Goal: Task Accomplishment & Management: Use online tool/utility

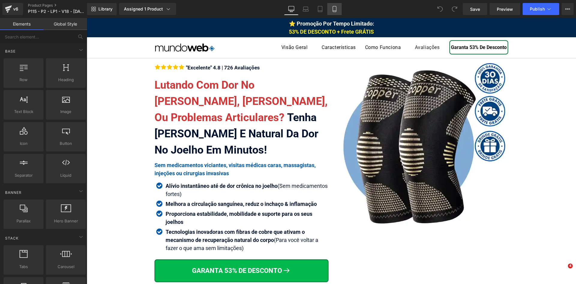
click at [338, 10] on link "Mobile" at bounding box center [334, 9] width 14 height 12
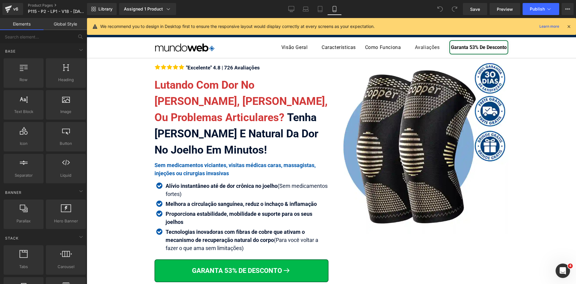
click at [334, 7] on icon at bounding box center [335, 9] width 6 height 6
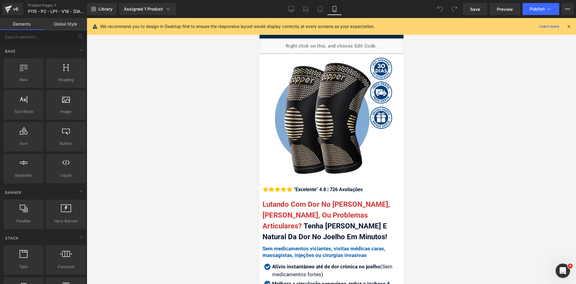
click at [567, 26] on icon at bounding box center [568, 26] width 5 height 5
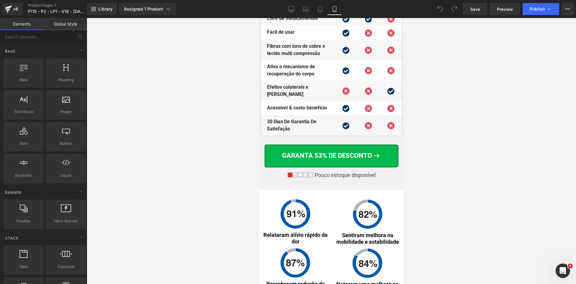
scroll to position [3181, 0]
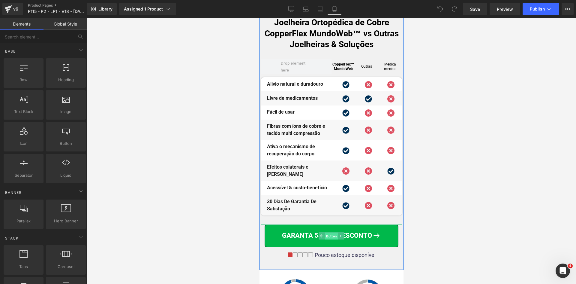
click at [330, 232] on span "Button" at bounding box center [331, 235] width 13 height 7
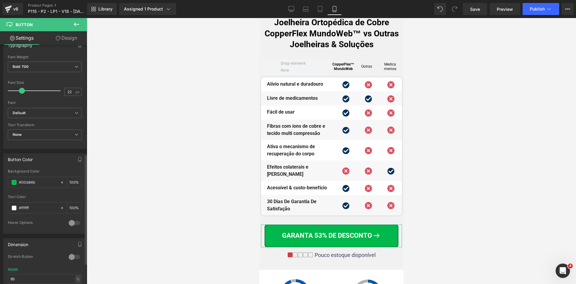
scroll to position [240, 0]
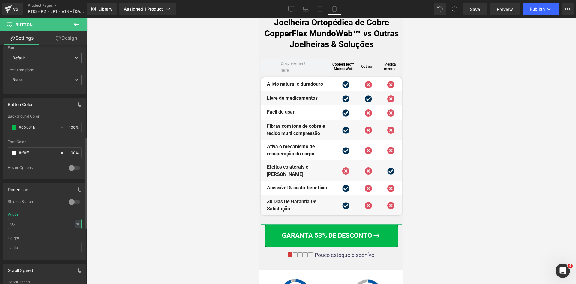
drag, startPoint x: 25, startPoint y: 227, endPoint x: 0, endPoint y: 223, distance: 25.0
click at [0, 223] on div "Dimension 0 Stretch Button 95% Width 95 % % px Height" at bounding box center [45, 219] width 90 height 81
type input "98"
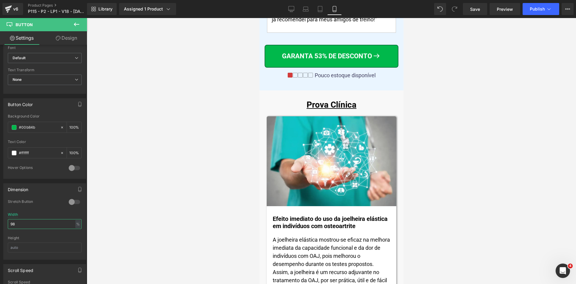
scroll to position [4322, 0]
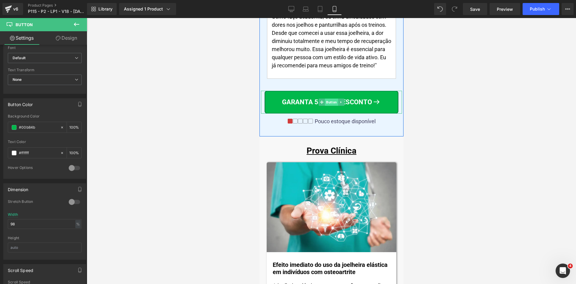
click at [325, 98] on span "Button" at bounding box center [331, 101] width 13 height 7
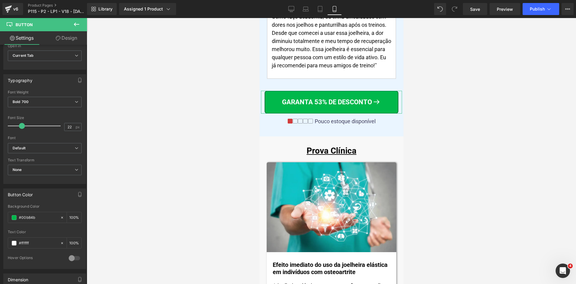
scroll to position [300, 0]
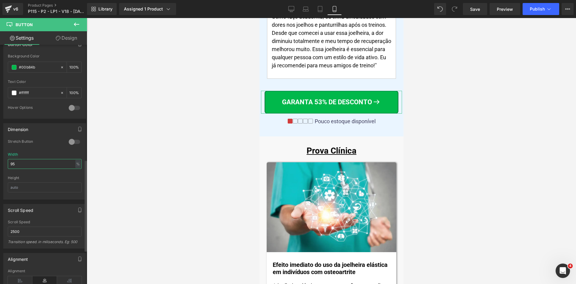
click at [2, 165] on div "Dimension 0 Stretch Button 95% Width 95 % % px Height" at bounding box center [45, 159] width 90 height 81
type input "98"
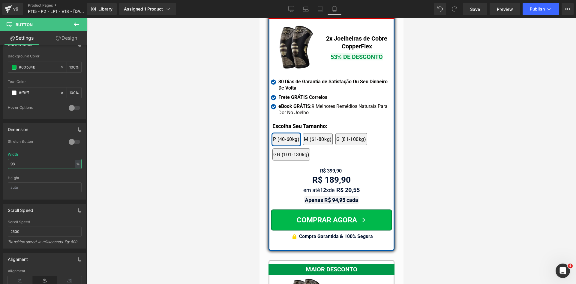
scroll to position [5252, 0]
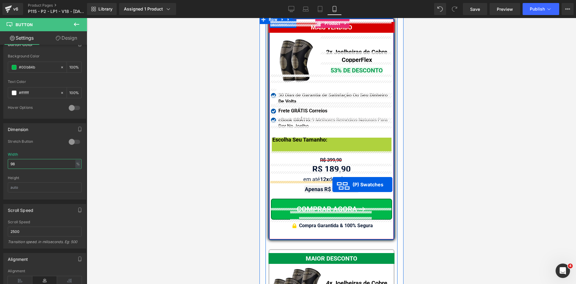
drag, startPoint x: 329, startPoint y: 144, endPoint x: 332, endPoint y: 184, distance: 40.7
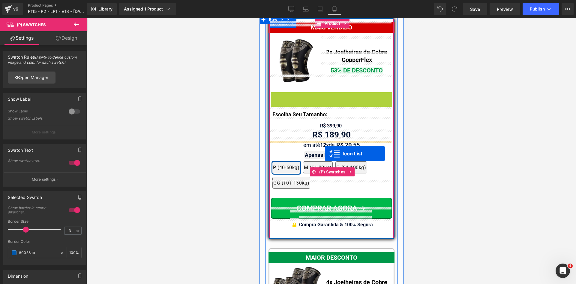
drag, startPoint x: 323, startPoint y: 83, endPoint x: 325, endPoint y: 153, distance: 70.3
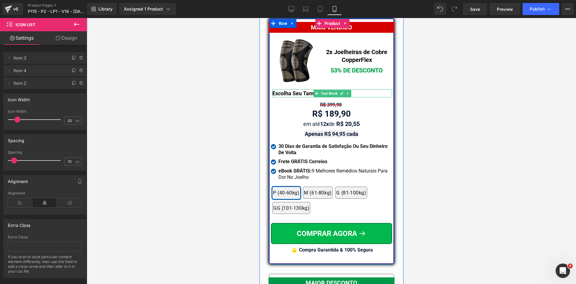
click at [305, 89] on p "Escolha Seu Tamanho:" at bounding box center [332, 93] width 120 height 8
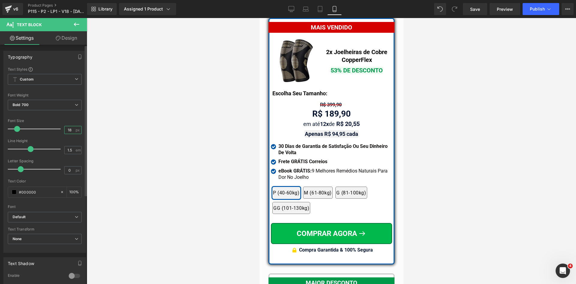
drag, startPoint x: 65, startPoint y: 129, endPoint x: 76, endPoint y: 130, distance: 10.5
click at [76, 130] on div "18 px" at bounding box center [72, 130] width 17 height 8
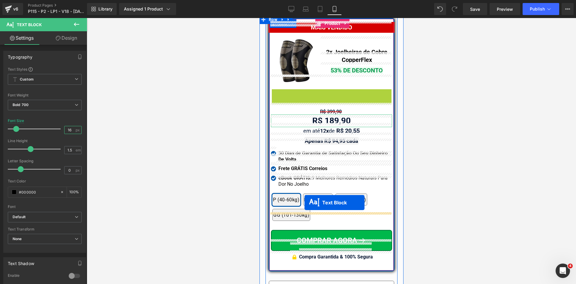
drag, startPoint x: 323, startPoint y: 80, endPoint x: 304, endPoint y: 202, distance: 123.3
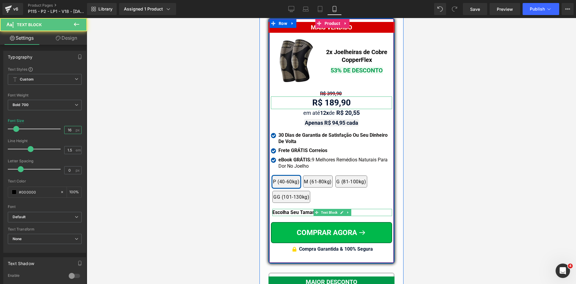
type input "16"
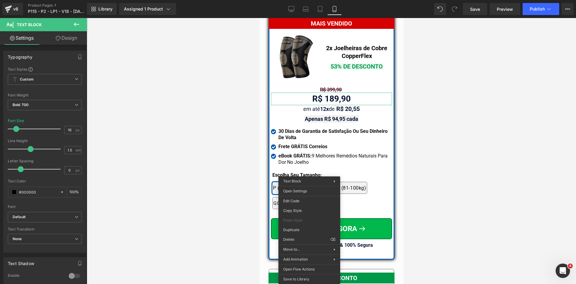
drag, startPoint x: 606, startPoint y: 265, endPoint x: 348, endPoint y: 247, distance: 259.1
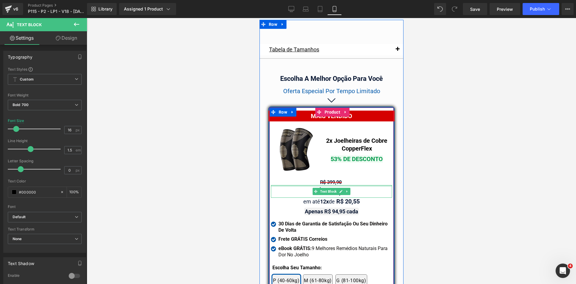
scroll to position [5314, 0]
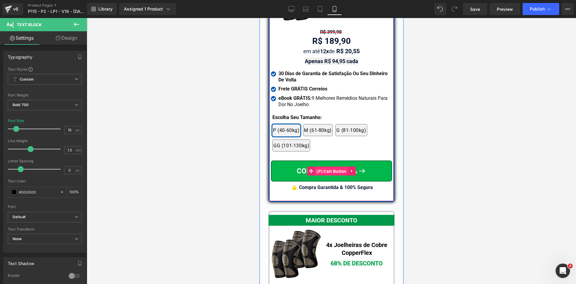
drag, startPoint x: 328, startPoint y: 160, endPoint x: 509, endPoint y: 172, distance: 180.8
click at [328, 167] on span "(P) Cart Button" at bounding box center [331, 171] width 33 height 9
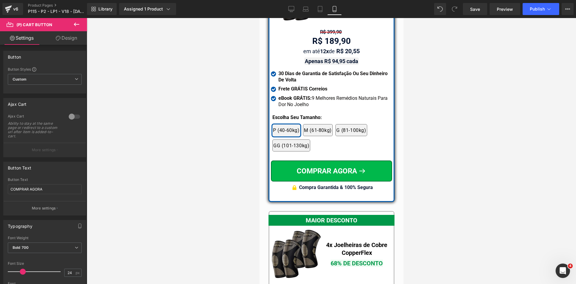
click at [59, 44] on link "Design" at bounding box center [67, 38] width 44 height 14
click at [0, 0] on div "Spacing" at bounding box center [0, 0] width 0 height 0
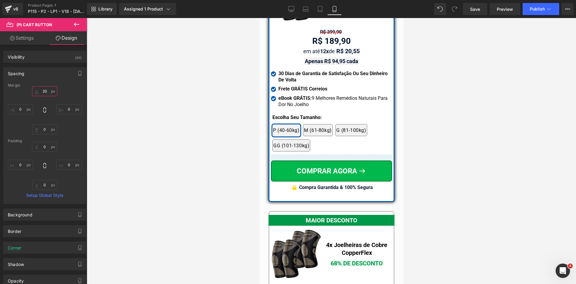
click at [41, 90] on input "text" at bounding box center [44, 91] width 25 height 10
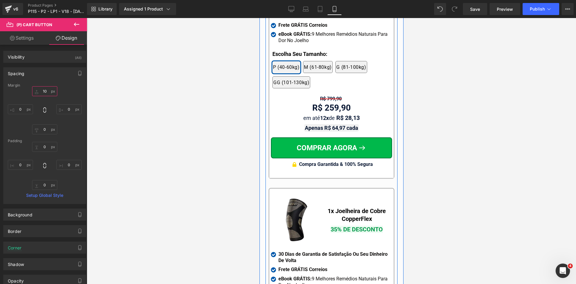
scroll to position [5644, 0]
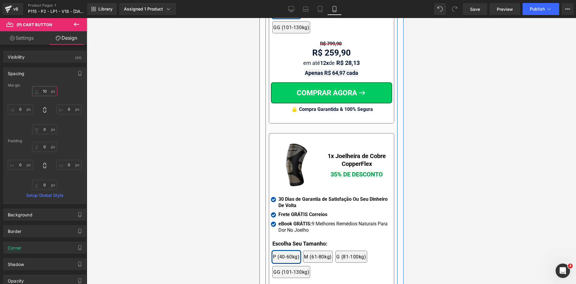
type input "10"
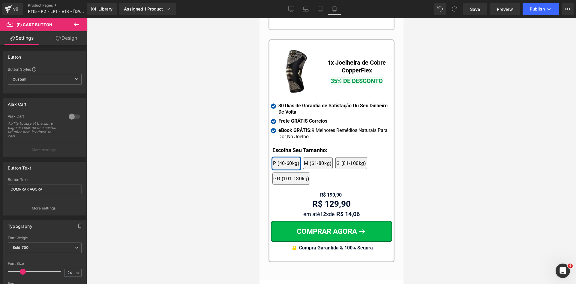
scroll to position [5734, 0]
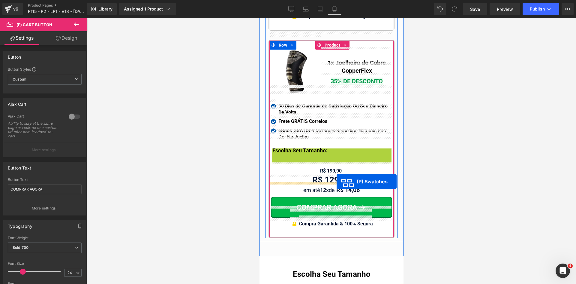
drag, startPoint x: 339, startPoint y: 200, endPoint x: 336, endPoint y: 181, distance: 19.1
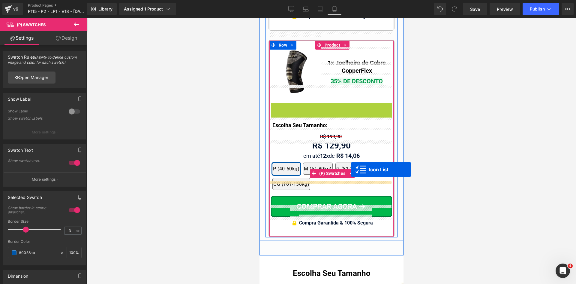
drag, startPoint x: 330, startPoint y: 94, endPoint x: 351, endPoint y: 169, distance: 77.9
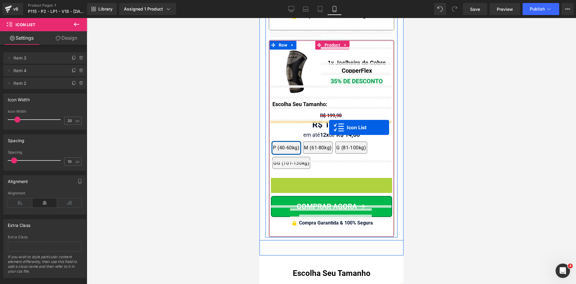
drag, startPoint x: 330, startPoint y: 170, endPoint x: 329, endPoint y: 127, distance: 43.2
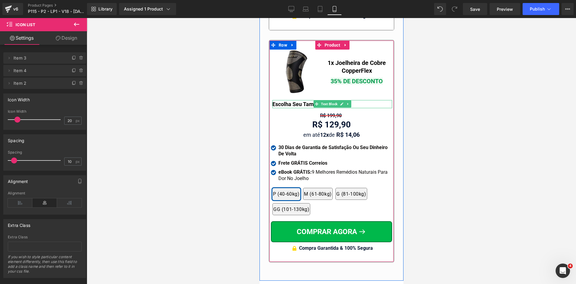
click at [300, 100] on p "Escolha Seu Tamanho:" at bounding box center [332, 104] width 120 height 8
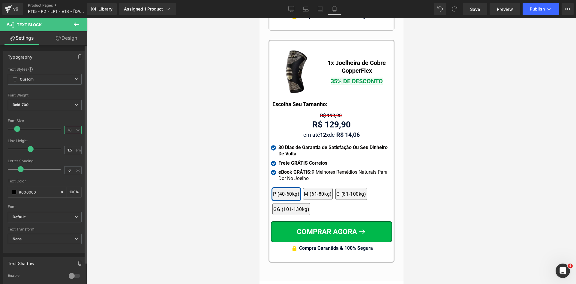
drag, startPoint x: 68, startPoint y: 128, endPoint x: 46, endPoint y: 130, distance: 21.9
click at [46, 130] on div "Font Size 18 px" at bounding box center [45, 129] width 74 height 20
type input "16"
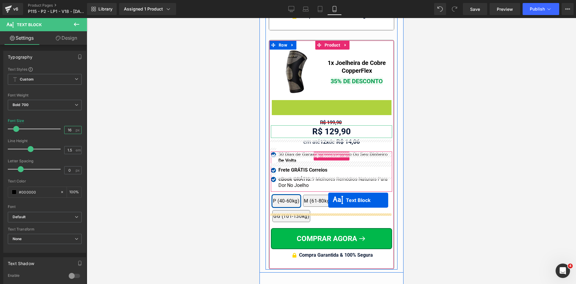
drag, startPoint x: 318, startPoint y: 90, endPoint x: 328, endPoint y: 200, distance: 110.0
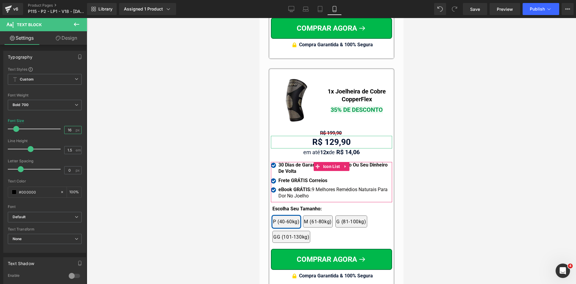
scroll to position [5525, 0]
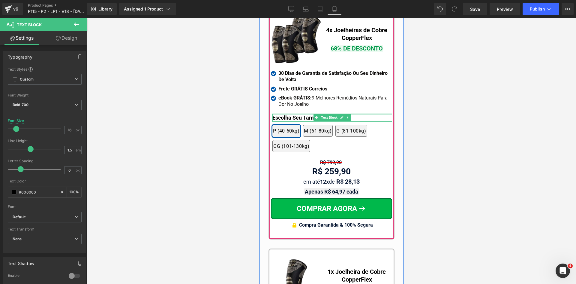
click at [308, 113] on div at bounding box center [332, 114] width 120 height 2
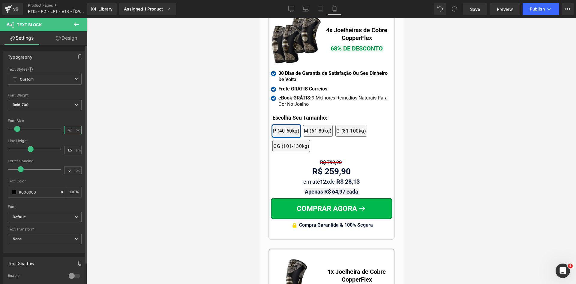
drag, startPoint x: 67, startPoint y: 129, endPoint x: 77, endPoint y: 131, distance: 10.3
click at [77, 131] on div "18 px" at bounding box center [72, 130] width 17 height 8
type input "16"
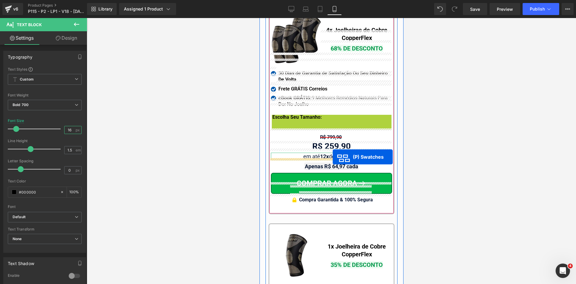
drag, startPoint x: 328, startPoint y: 122, endPoint x: 333, endPoint y: 157, distance: 35.1
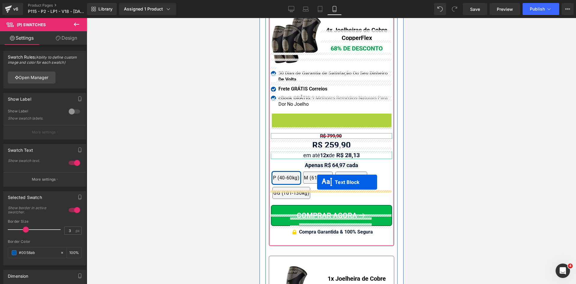
drag, startPoint x: 319, startPoint y: 106, endPoint x: 317, endPoint y: 182, distance: 76.9
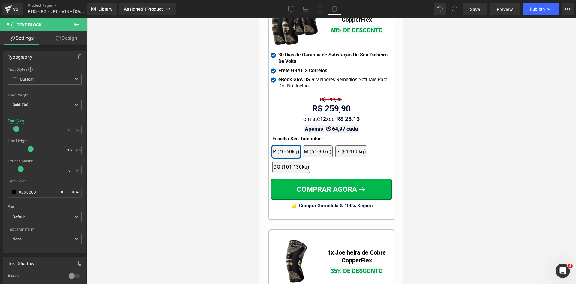
scroll to position [5505, 0]
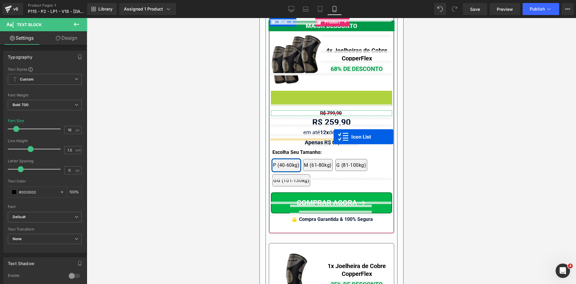
drag, startPoint x: 330, startPoint y: 82, endPoint x: 333, endPoint y: 137, distance: 55.1
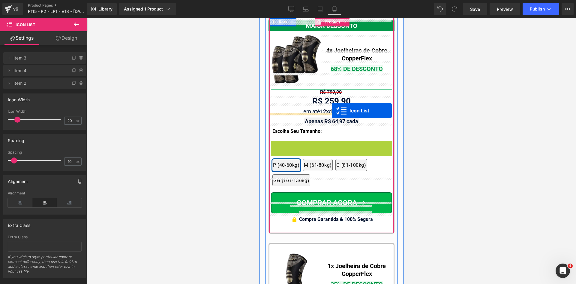
drag, startPoint x: 333, startPoint y: 132, endPoint x: 332, endPoint y: 110, distance: 21.3
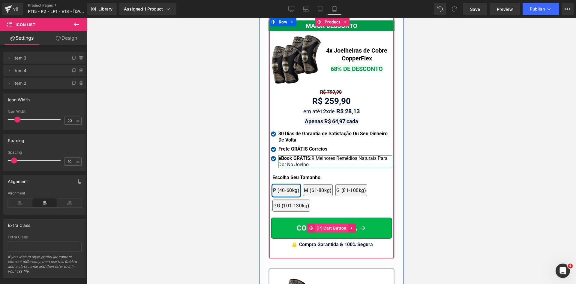
click at [325, 223] on span "(P) Cart Button" at bounding box center [331, 227] width 33 height 9
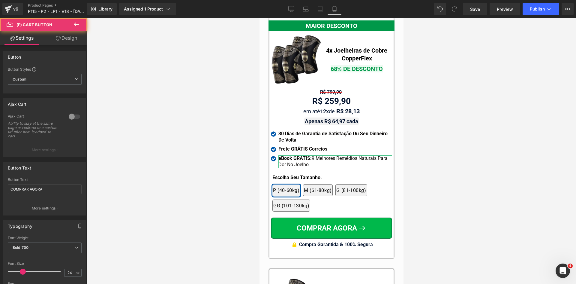
click at [63, 40] on link "Design" at bounding box center [67, 38] width 44 height 14
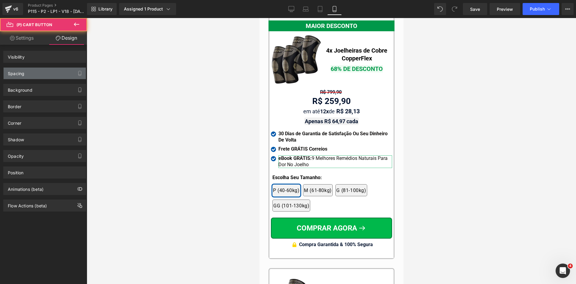
click at [32, 79] on div "Background" at bounding box center [45, 87] width 90 height 17
click at [29, 76] on div "Spacing" at bounding box center [45, 73] width 82 height 11
click at [35, 75] on div "Spacing" at bounding box center [45, 73] width 82 height 11
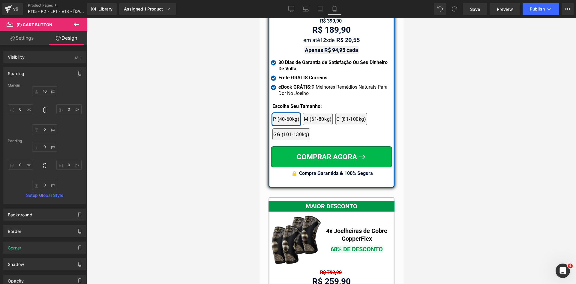
scroll to position [5205, 0]
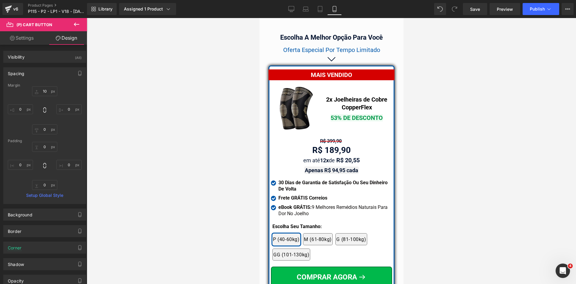
click at [316, 8] on link "Tablet" at bounding box center [320, 9] width 14 height 12
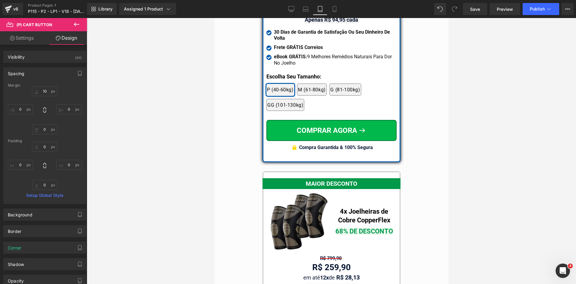
scroll to position [5079, 0]
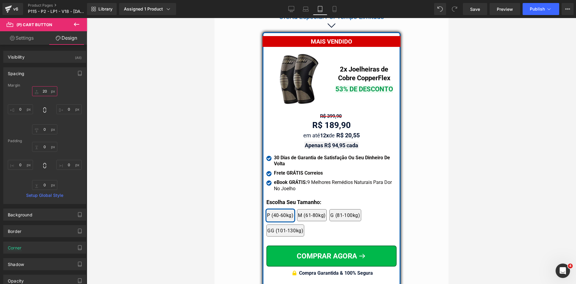
click at [46, 90] on input "10" at bounding box center [44, 91] width 25 height 10
type input "10"
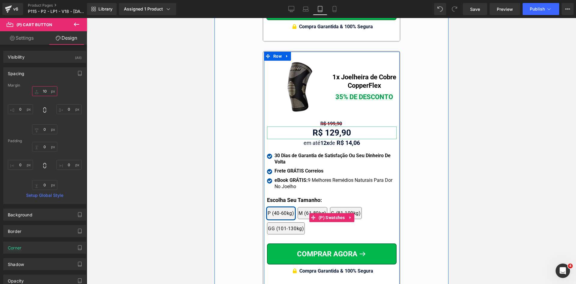
scroll to position [5439, 0]
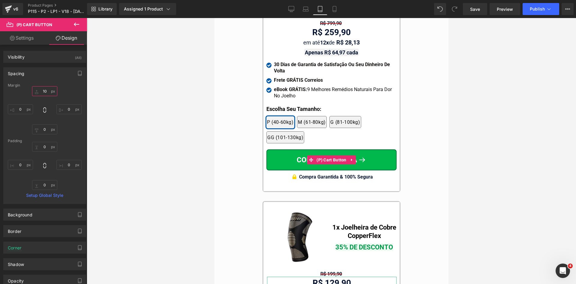
drag, startPoint x: 531, startPoint y: 198, endPoint x: 317, endPoint y: 179, distance: 215.4
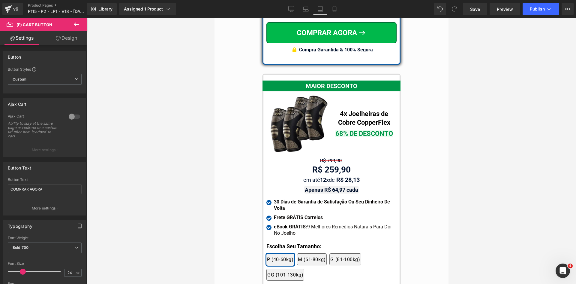
scroll to position [5109, 0]
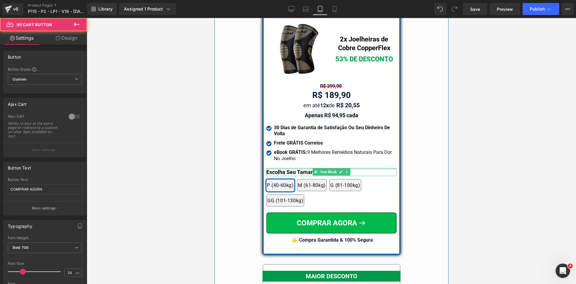
click at [307, 168] on div at bounding box center [331, 169] width 130 height 2
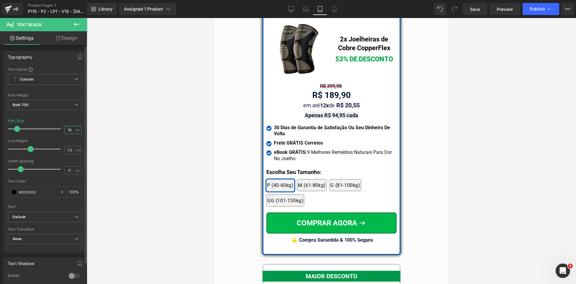
drag, startPoint x: 70, startPoint y: 126, endPoint x: 59, endPoint y: 127, distance: 10.8
click at [59, 127] on div "Font Size 18 px" at bounding box center [45, 129] width 74 height 20
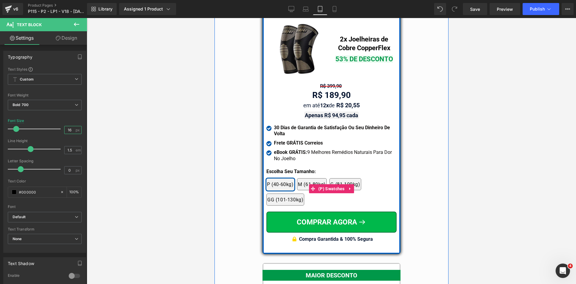
type input "16"
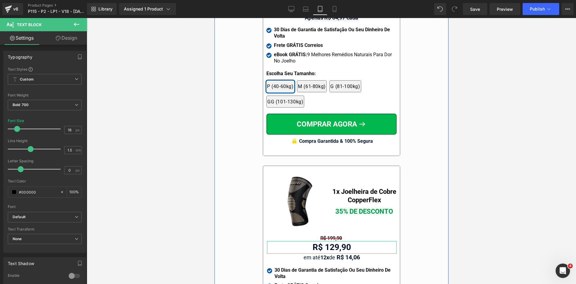
scroll to position [5559, 0]
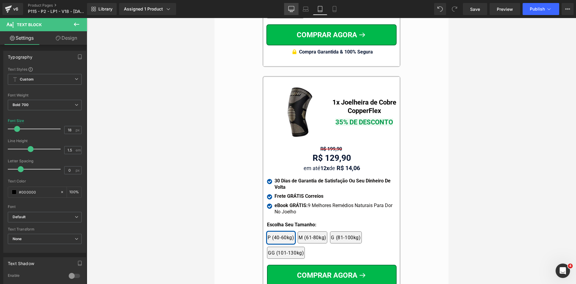
click at [290, 9] on icon at bounding box center [291, 9] width 6 height 6
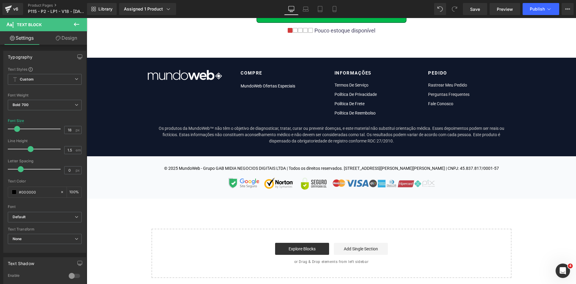
scroll to position [0, 0]
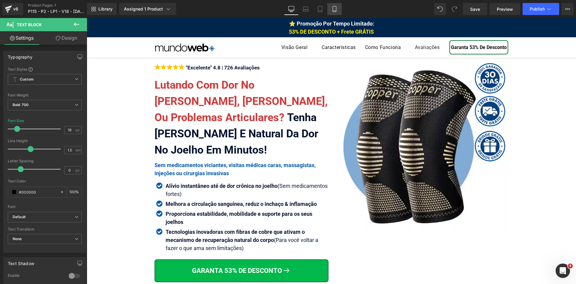
drag, startPoint x: 333, startPoint y: 9, endPoint x: 337, endPoint y: 13, distance: 5.1
click at [333, 9] on icon at bounding box center [335, 9] width 6 height 6
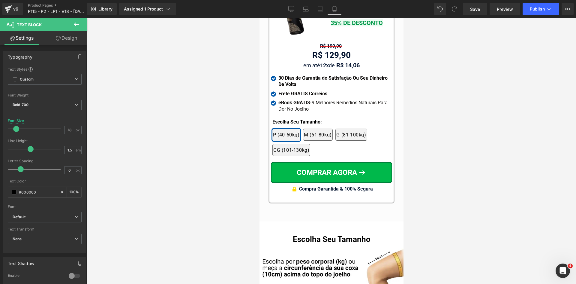
scroll to position [5790, 0]
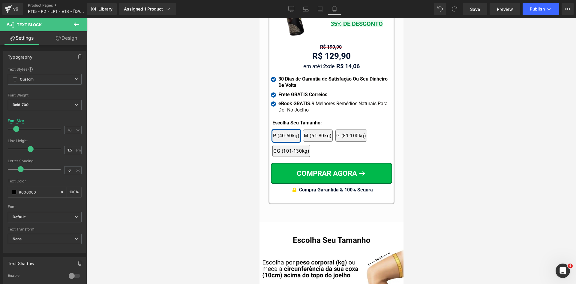
click at [329, 50] on div "R$ 129,90 Text Block" at bounding box center [331, 56] width 121 height 13
drag, startPoint x: 66, startPoint y: 128, endPoint x: 76, endPoint y: 128, distance: 10.2
click at [76, 128] on div "28 px" at bounding box center [72, 130] width 17 height 8
type input "24"
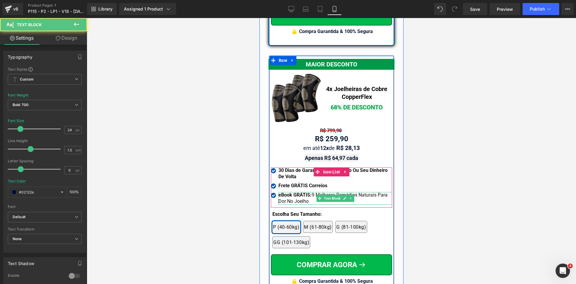
scroll to position [5280, 0]
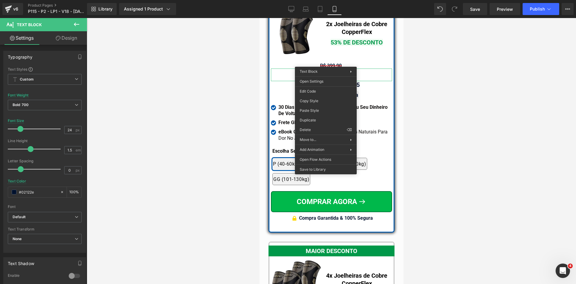
drag, startPoint x: 472, startPoint y: 26, endPoint x: 314, endPoint y: 109, distance: 178.8
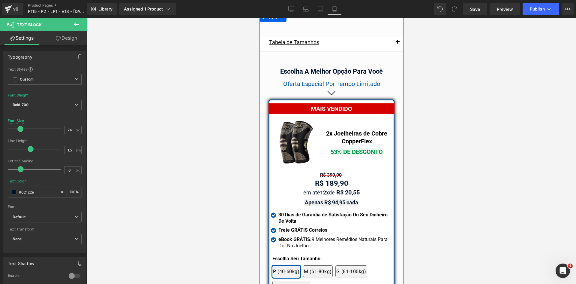
scroll to position [5130, 0]
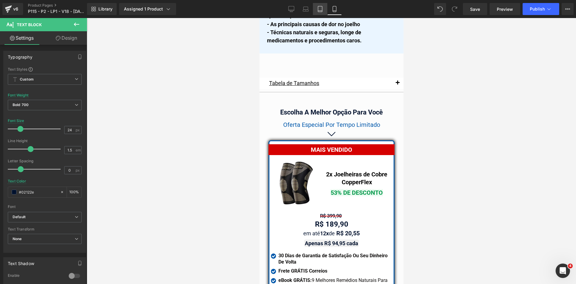
click at [315, 8] on link "Tablet" at bounding box center [320, 9] width 14 height 12
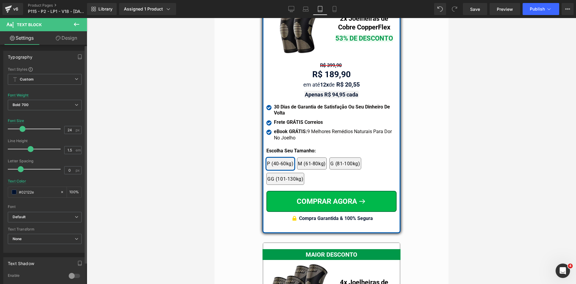
scroll to position [4978, 0]
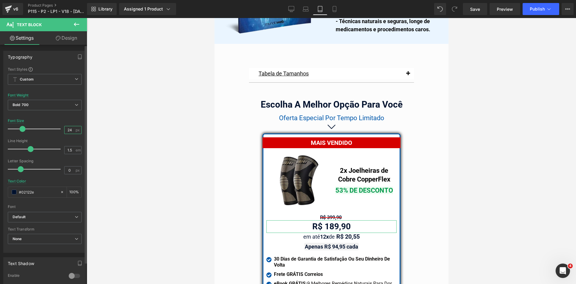
drag, startPoint x: 70, startPoint y: 129, endPoint x: 54, endPoint y: 129, distance: 15.9
click at [54, 129] on div "Font Size 24 px" at bounding box center [45, 129] width 74 height 20
type input "24"
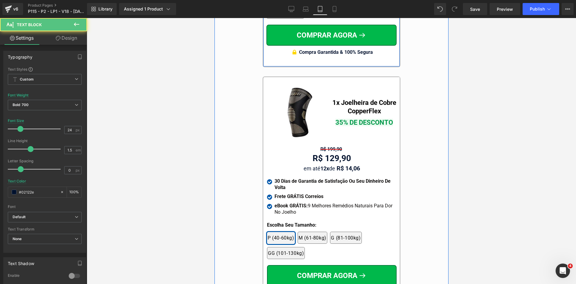
scroll to position [5578, 0]
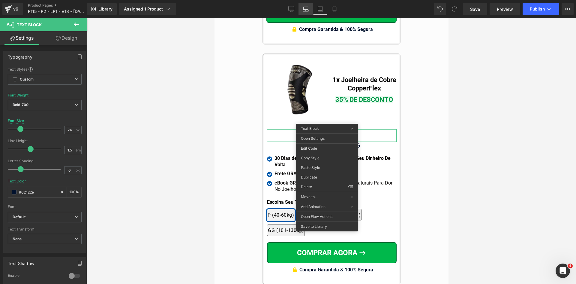
drag, startPoint x: 522, startPoint y: 33, endPoint x: 509, endPoint y: 28, distance: 13.9
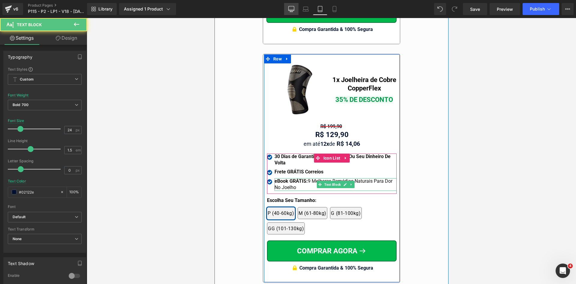
drag, startPoint x: 292, startPoint y: 6, endPoint x: 242, endPoint y: 53, distance: 67.7
click at [292, 6] on icon at bounding box center [292, 8] width 6 height 5
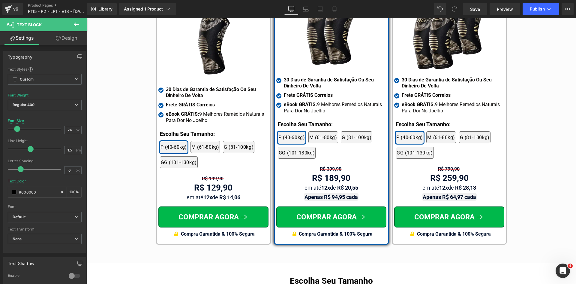
scroll to position [3565, 0]
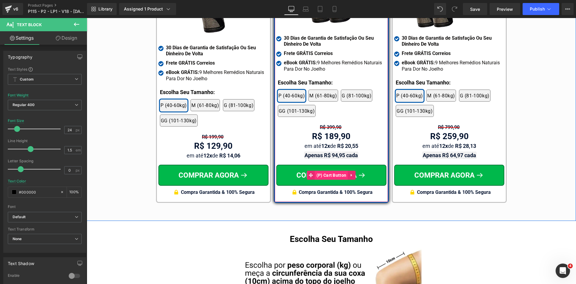
click at [327, 170] on span "(P) Cart Button" at bounding box center [331, 174] width 33 height 9
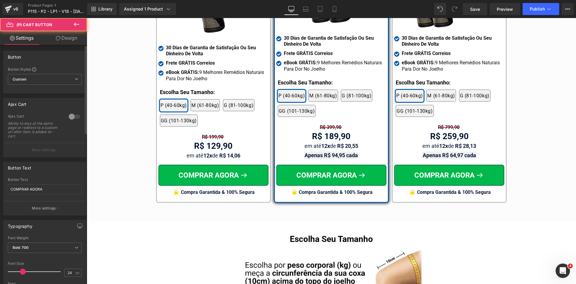
click at [55, 41] on link "Design" at bounding box center [67, 38] width 44 height 14
click at [0, 0] on div "Spacing" at bounding box center [0, 0] width 0 height 0
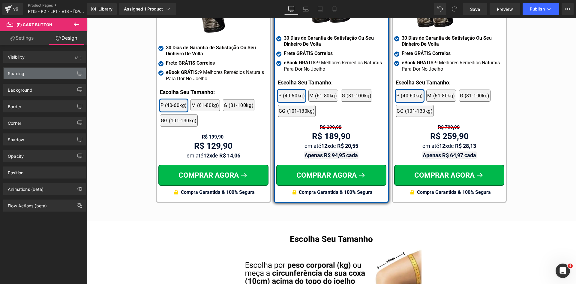
click at [34, 73] on div "Spacing" at bounding box center [45, 73] width 82 height 11
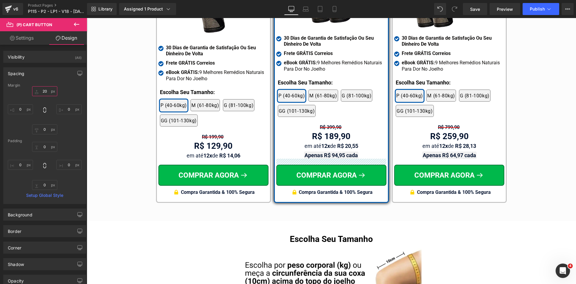
click at [46, 92] on input "text" at bounding box center [44, 91] width 25 height 10
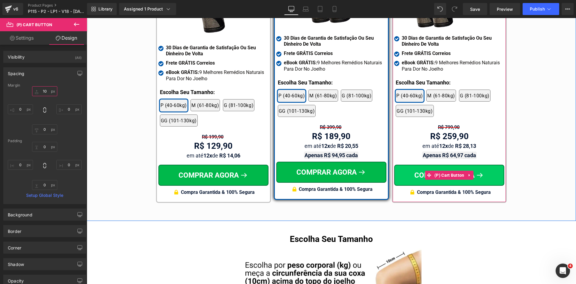
type input "10"
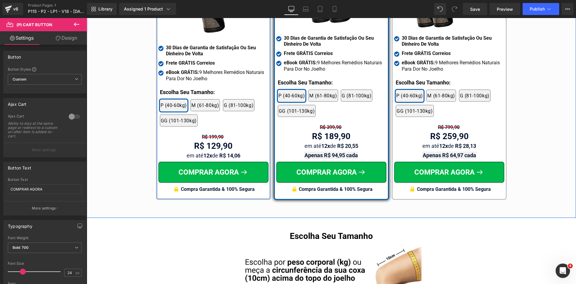
click at [87, 18] on div at bounding box center [87, 18] width 0 height 0
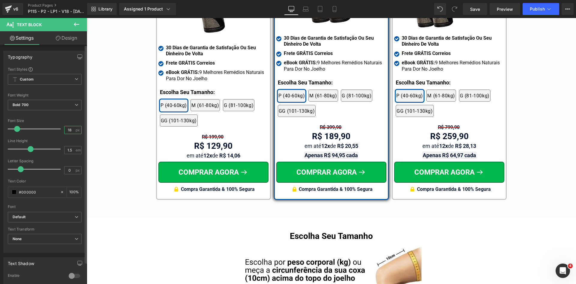
drag, startPoint x: 67, startPoint y: 129, endPoint x: 78, endPoint y: 129, distance: 10.8
click at [77, 129] on div "18 px" at bounding box center [72, 130] width 17 height 8
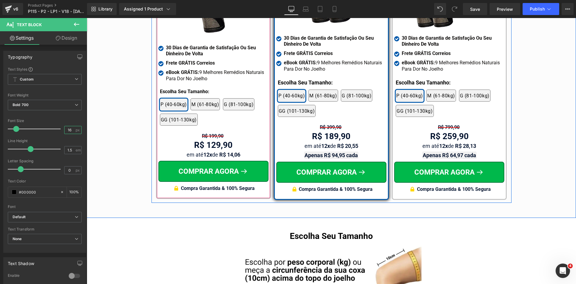
type input "16"
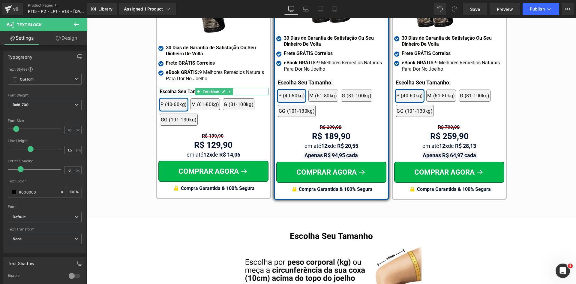
drag, startPoint x: 284, startPoint y: 137, endPoint x: 198, endPoint y: 119, distance: 87.5
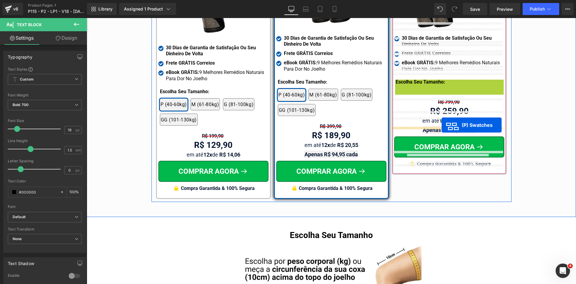
drag, startPoint x: 445, startPoint y: 92, endPoint x: 442, endPoint y: 125, distance: 32.9
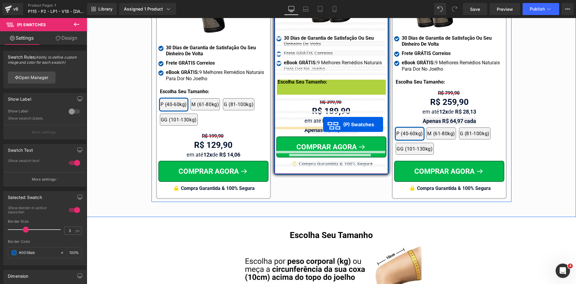
drag, startPoint x: 324, startPoint y: 93, endPoint x: 323, endPoint y: 124, distance: 31.5
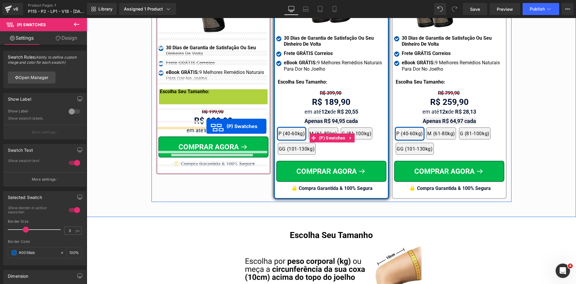
drag, startPoint x: 212, startPoint y: 103, endPoint x: 206, endPoint y: 126, distance: 24.0
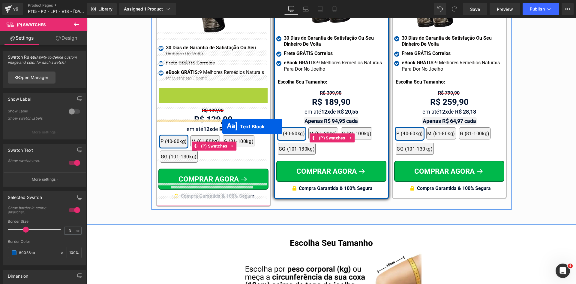
drag, startPoint x: 205, startPoint y: 84, endPoint x: 222, endPoint y: 126, distance: 45.6
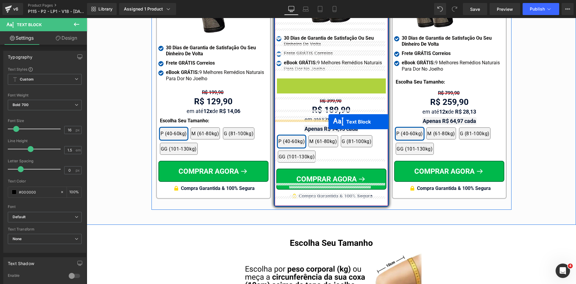
drag, startPoint x: 334, startPoint y: 74, endPoint x: 329, endPoint y: 122, distance: 48.3
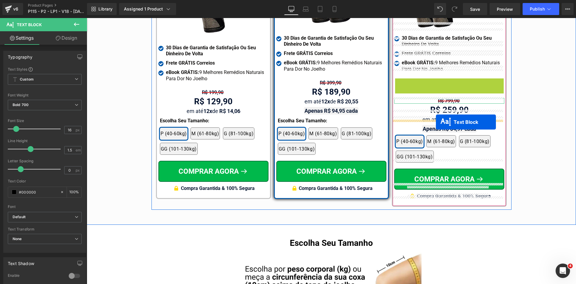
drag, startPoint x: 439, startPoint y: 84, endPoint x: 436, endPoint y: 122, distance: 37.6
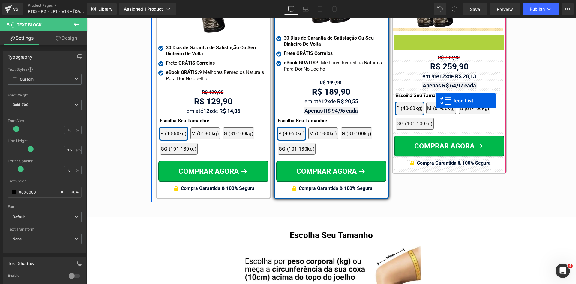
scroll to position [3559, 0]
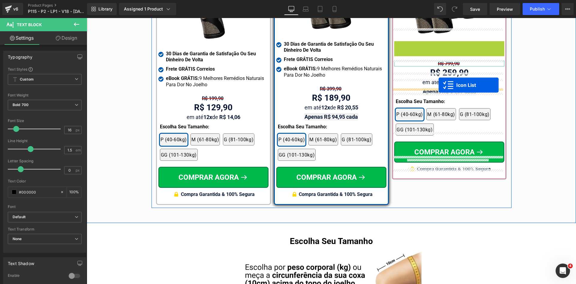
drag, startPoint x: 438, startPoint y: 31, endPoint x: 439, endPoint y: 85, distance: 54.0
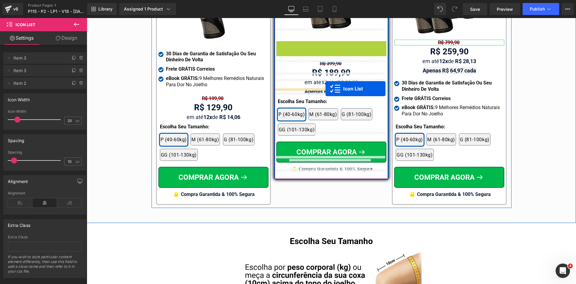
drag, startPoint x: 331, startPoint y: 46, endPoint x: 326, endPoint y: 89, distance: 43.0
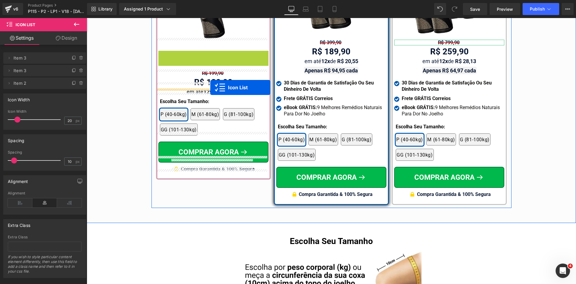
drag, startPoint x: 213, startPoint y: 49, endPoint x: 210, endPoint y: 87, distance: 38.8
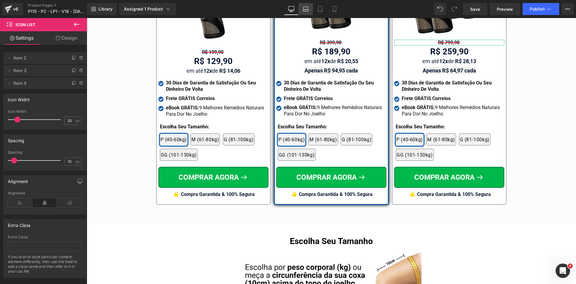
drag, startPoint x: 308, startPoint y: 8, endPoint x: 168, endPoint y: 45, distance: 144.4
click at [308, 8] on icon at bounding box center [306, 9] width 6 height 6
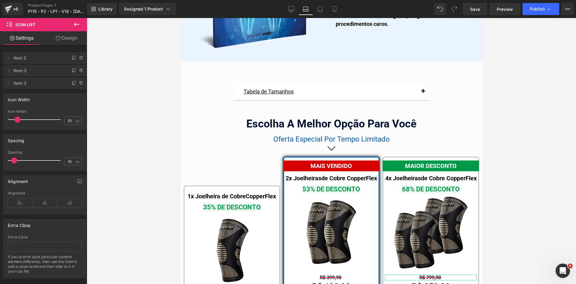
scroll to position [3799, 0]
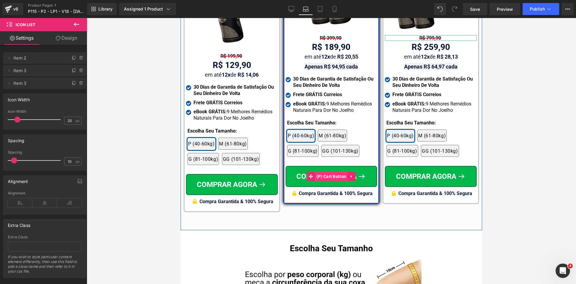
click at [326, 172] on span "(P) Cart Button" at bounding box center [331, 176] width 33 height 9
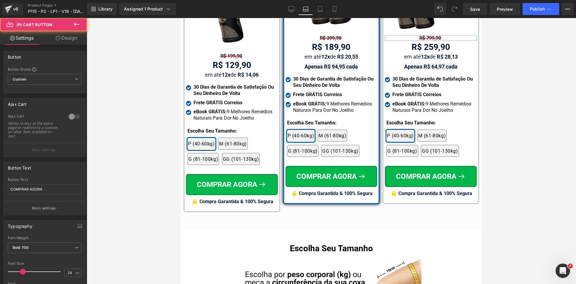
click at [65, 37] on link "Design" at bounding box center [67, 38] width 44 height 14
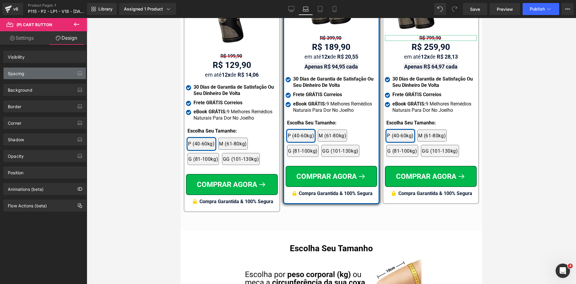
click at [32, 78] on div "Spacing" at bounding box center [45, 73] width 82 height 11
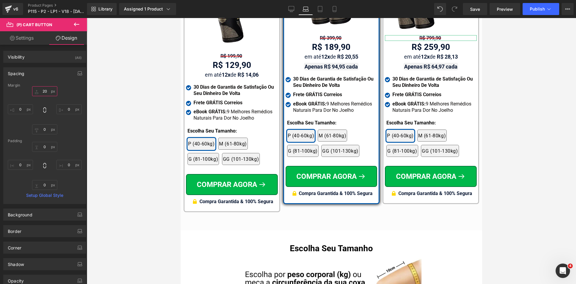
click at [41, 89] on input "text" at bounding box center [44, 91] width 25 height 10
type input "10"
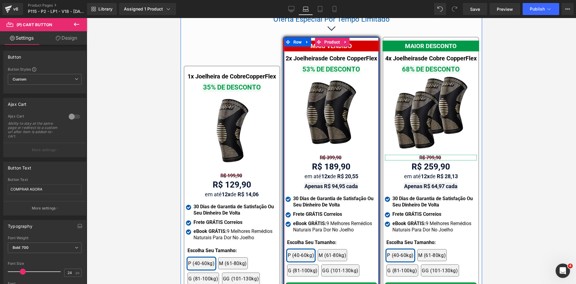
scroll to position [3679, 0]
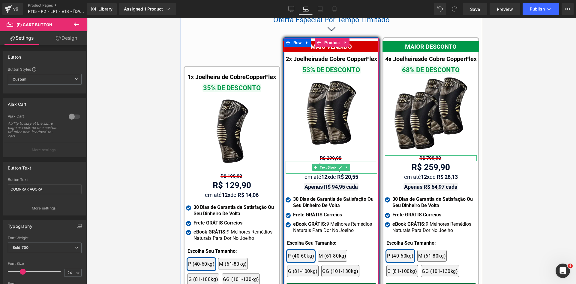
click at [329, 165] on span "Text Block" at bounding box center [328, 167] width 19 height 7
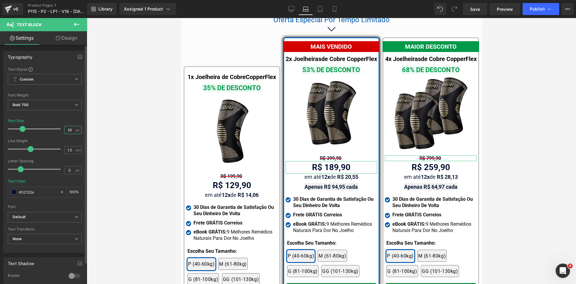
drag, startPoint x: 66, startPoint y: 131, endPoint x: 80, endPoint y: 131, distance: 13.5
click at [79, 131] on div "Text Styles Custom Custom Setup Global Style Custom Setup Global Style Thin 100…" at bounding box center [45, 159] width 82 height 185
click at [70, 127] on input "22" at bounding box center [70, 130] width 11 height 8
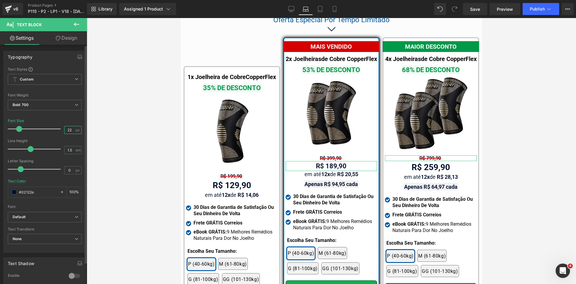
click at [70, 127] on input "22" at bounding box center [70, 130] width 11 height 8
type input "24"
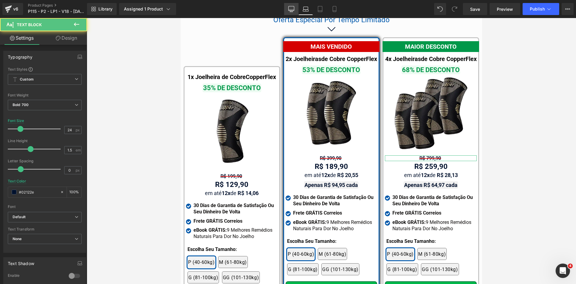
click at [291, 5] on link "Desktop" at bounding box center [291, 9] width 14 height 12
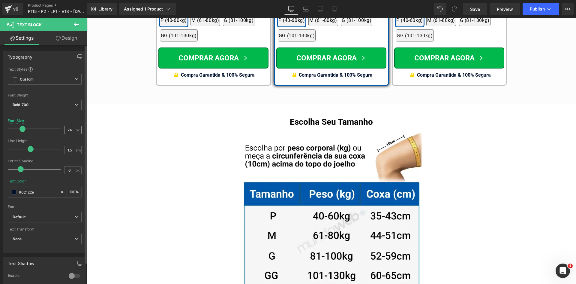
scroll to position [3439, 0]
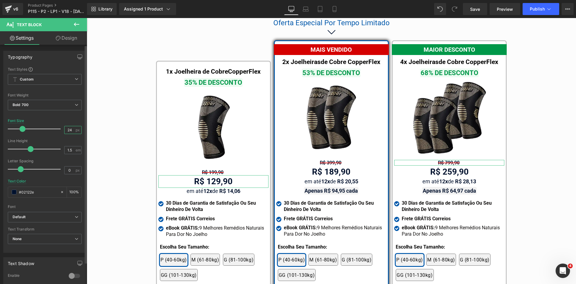
drag, startPoint x: 68, startPoint y: 129, endPoint x: 84, endPoint y: 129, distance: 16.2
click at [78, 129] on div "24 px" at bounding box center [72, 130] width 17 height 8
type input "24"
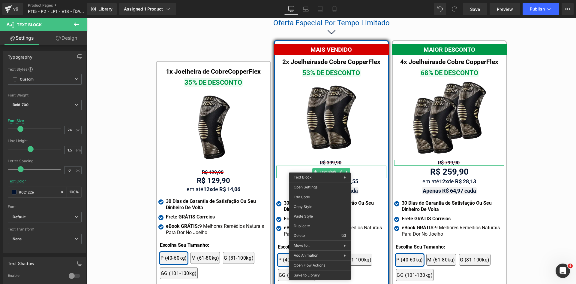
drag, startPoint x: 388, startPoint y: 231, endPoint x: 432, endPoint y: 177, distance: 70.0
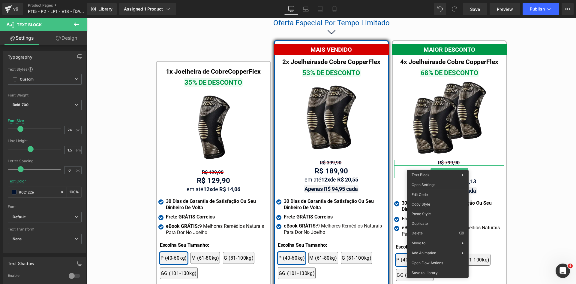
drag, startPoint x: 520, startPoint y: 232, endPoint x: 534, endPoint y: 33, distance: 199.2
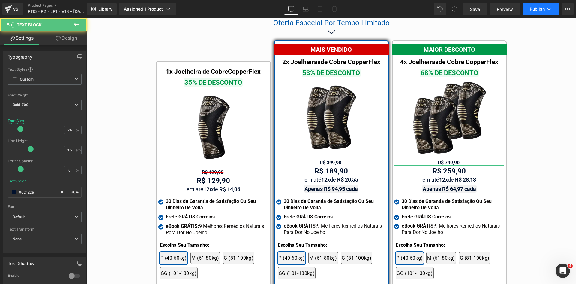
click at [538, 8] on span "Publish" at bounding box center [537, 9] width 15 height 5
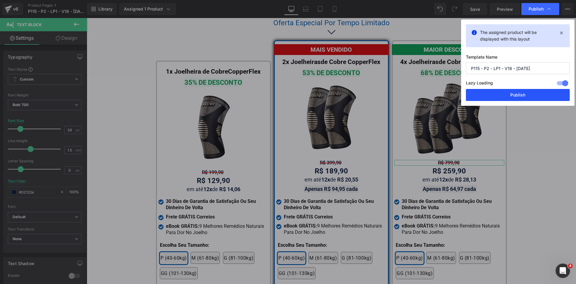
drag, startPoint x: 524, startPoint y: 93, endPoint x: 381, endPoint y: 65, distance: 145.6
click at [524, 93] on button "Publish" at bounding box center [518, 95] width 104 height 12
